Goal: Find specific page/section: Find specific page/section

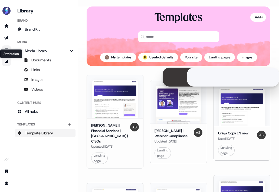
click at [5, 60] on icon "Go to attribution" at bounding box center [6, 61] width 4 height 4
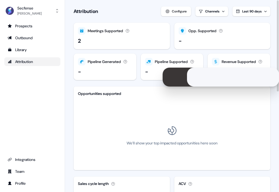
click at [127, 35] on button "Meetings Supported Meetings over the selected time frame, which had a Userled t…" at bounding box center [122, 36] width 96 height 26
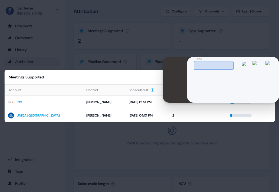
drag, startPoint x: 237, startPoint y: 64, endPoint x: 236, endPoint y: 61, distance: 3.3
click at [236, 61] on main "**********" at bounding box center [233, 80] width 92 height 46
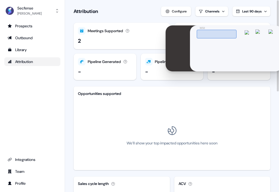
drag, startPoint x: 256, startPoint y: 59, endPoint x: 258, endPoint y: 24, distance: 34.7
click at [259, 26] on header "3050 Pause" at bounding box center [236, 32] width 79 height 12
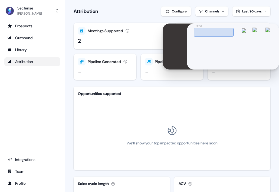
click at [270, 30] on img at bounding box center [269, 32] width 8 height 8
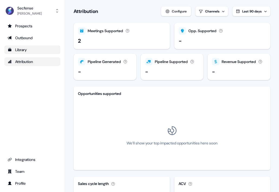
click at [29, 49] on div "Library" at bounding box center [32, 49] width 49 height 5
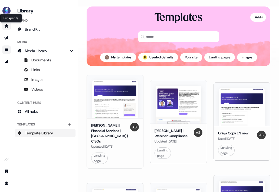
click at [6, 26] on icon "Go to prospects" at bounding box center [7, 26] width 4 height 4
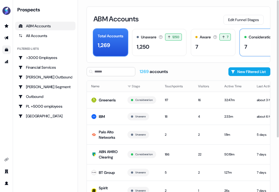
click at [255, 45] on div "7" at bounding box center [268, 47] width 49 height 8
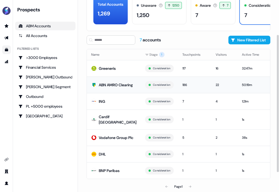
scroll to position [48, 0]
